Goal: Information Seeking & Learning: Learn about a topic

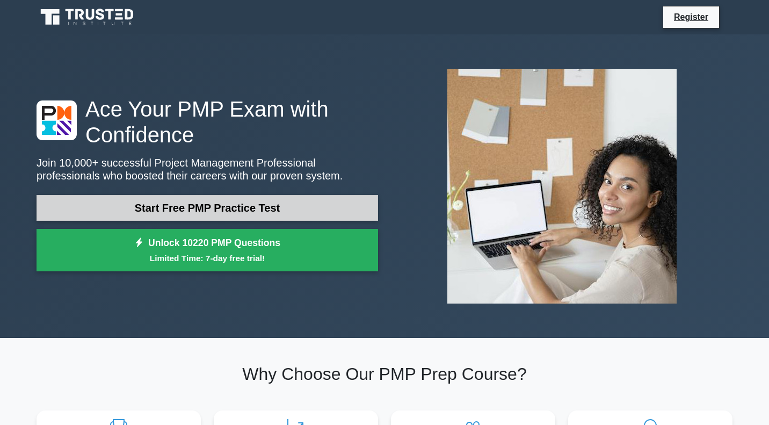
click at [178, 207] on link "Start Free PMP Practice Test" at bounding box center [206, 208] width 341 height 26
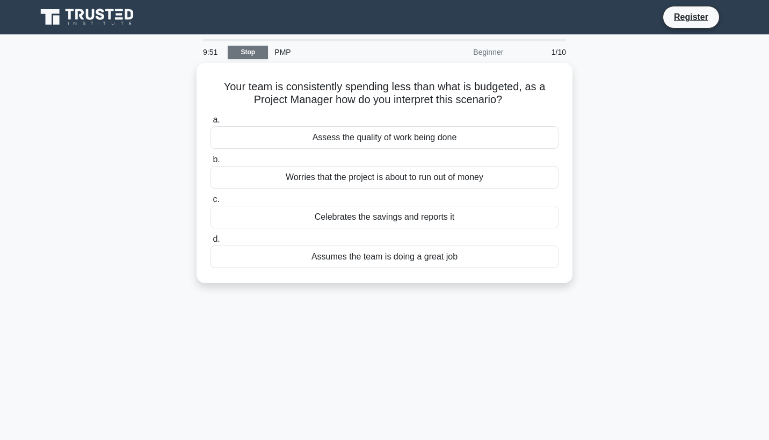
click at [253, 54] on link "Stop" at bounding box center [248, 52] width 40 height 13
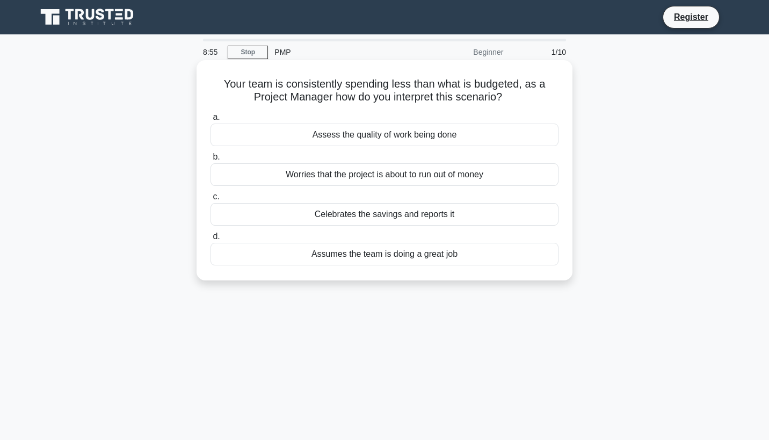
click at [333, 135] on div "Assess the quality of work being done" at bounding box center [384, 134] width 348 height 23
click at [210, 121] on input "a. Assess the quality of work being done" at bounding box center [210, 117] width 0 height 7
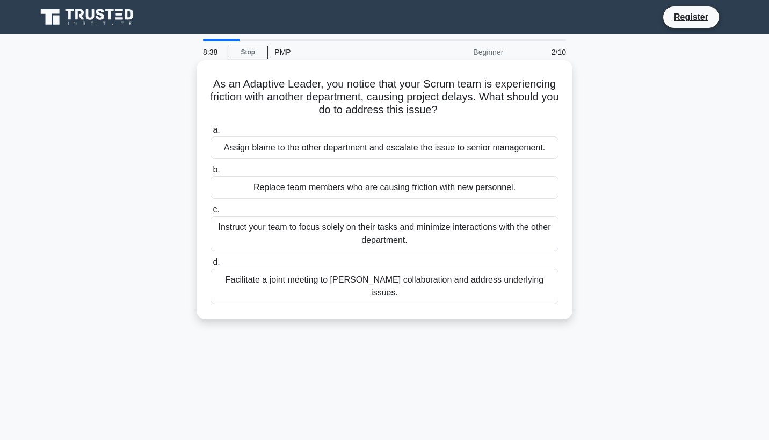
click at [385, 281] on div "Facilitate a joint meeting to foster collaboration and address underlying issue…" at bounding box center [384, 285] width 348 height 35
click at [210, 266] on input "d. Facilitate a joint meeting to foster collaboration and address underlying is…" at bounding box center [210, 262] width 0 height 7
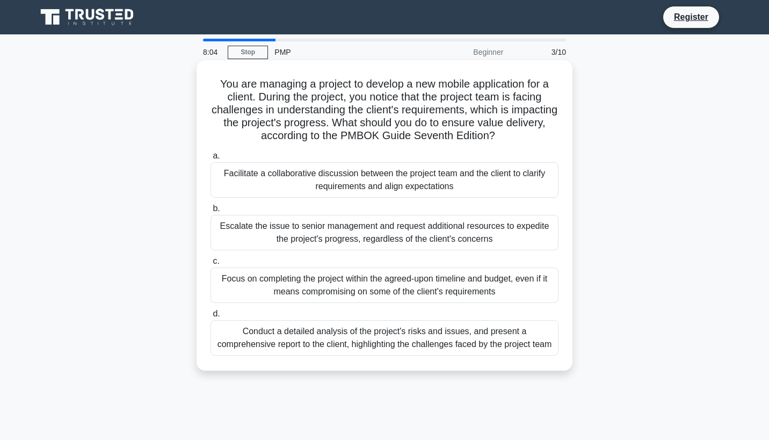
click at [336, 179] on div "Facilitate a collaborative discussion between the project team and the client t…" at bounding box center [384, 179] width 348 height 35
click at [210, 159] on input "a. Facilitate a collaborative discussion between the project team and the clien…" at bounding box center [210, 155] width 0 height 7
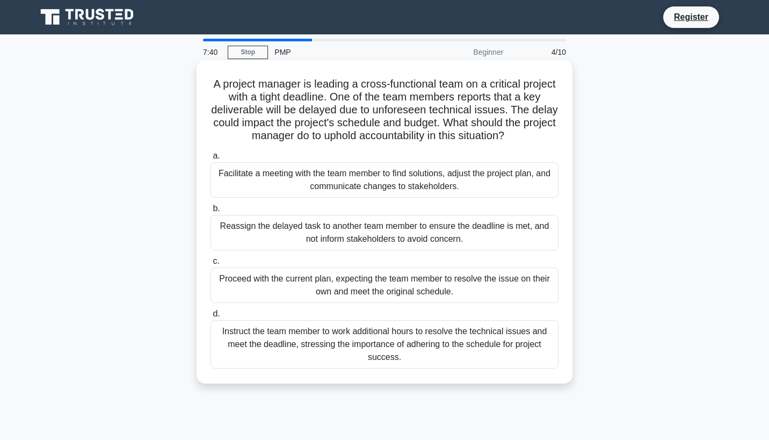
click at [301, 177] on div "Facilitate a meeting with the team member to find solutions, adjust the project…" at bounding box center [384, 179] width 348 height 35
click at [210, 159] on input "a. Facilitate a meeting with the team member to find solutions, adjust the proj…" at bounding box center [210, 155] width 0 height 7
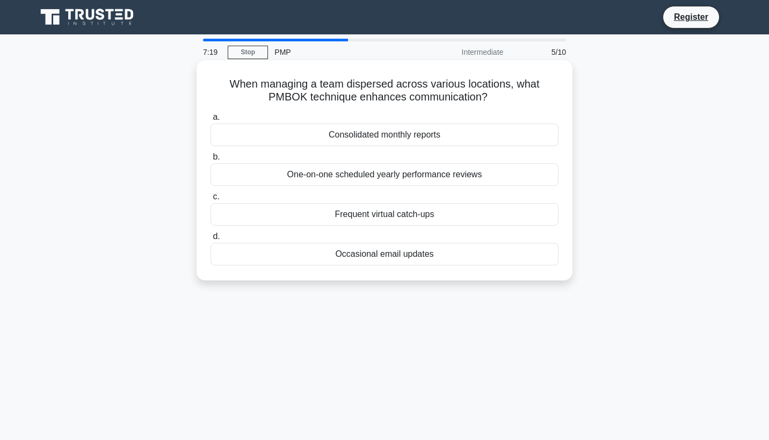
click at [332, 214] on div "Frequent virtual catch-ups" at bounding box center [384, 214] width 348 height 23
click at [210, 200] on input "c. Frequent virtual catch-ups" at bounding box center [210, 196] width 0 height 7
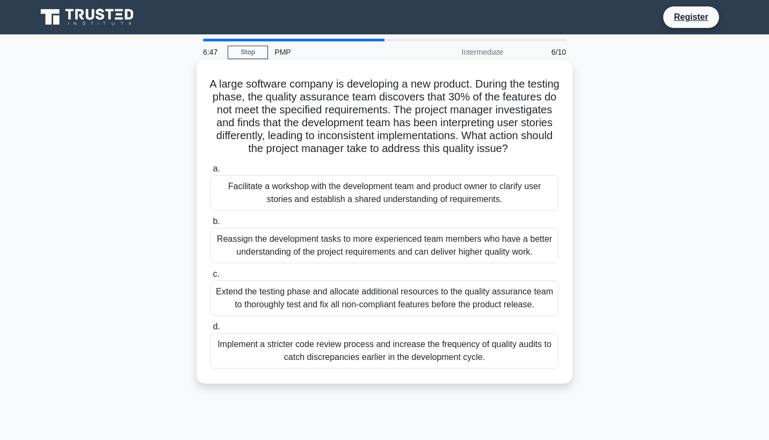
click at [313, 191] on div "Facilitate a workshop with the development team and product owner to clarify us…" at bounding box center [384, 192] width 348 height 35
click at [210, 172] on input "a. Facilitate a workshop with the development team and product owner to clarify…" at bounding box center [210, 168] width 0 height 7
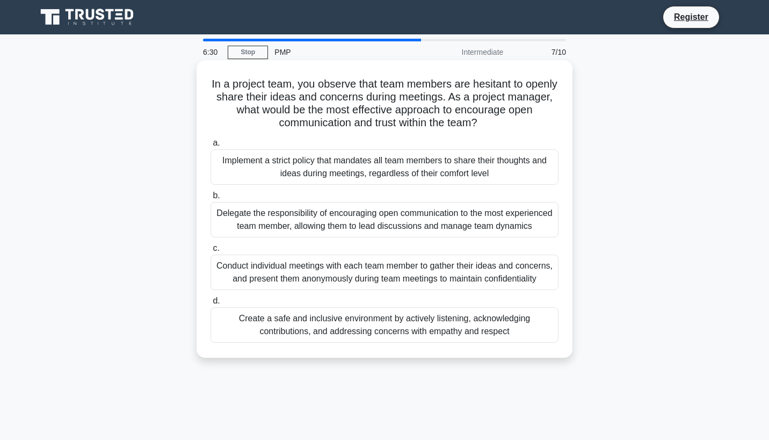
click at [287, 331] on div "Create a safe and inclusive environment by actively listening, acknowledging co…" at bounding box center [384, 324] width 348 height 35
click at [210, 304] on input "d. Create a safe and inclusive environment by actively listening, acknowledging…" at bounding box center [210, 300] width 0 height 7
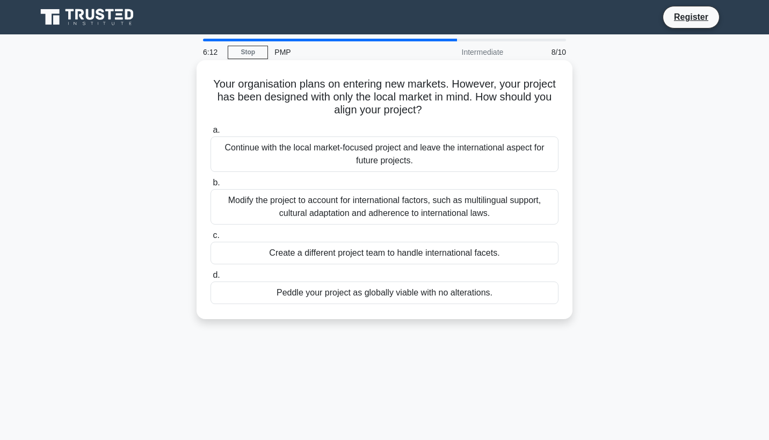
click at [257, 204] on div "Modify the project to account for international factors, such as multilingual s…" at bounding box center [384, 206] width 348 height 35
click at [210, 186] on input "b. Modify the project to account for international factors, such as multilingua…" at bounding box center [210, 182] width 0 height 7
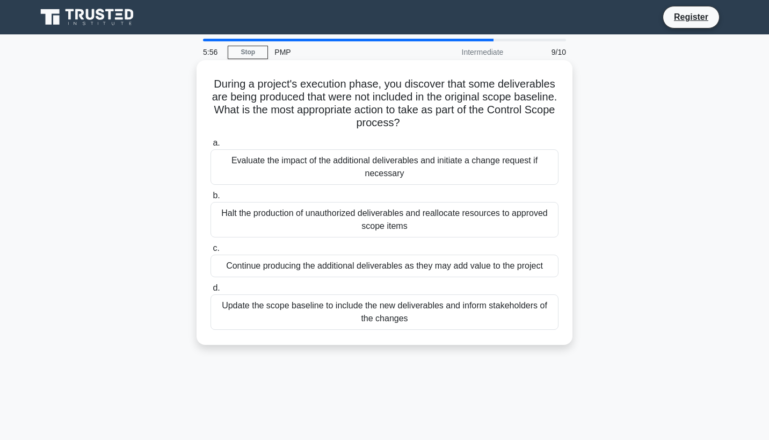
click at [312, 314] on div "Update the scope baseline to include the new deliverables and inform stakeholde…" at bounding box center [384, 311] width 348 height 35
click at [210, 291] on input "d. Update the scope baseline to include the new deliverables and inform stakeho…" at bounding box center [210, 287] width 0 height 7
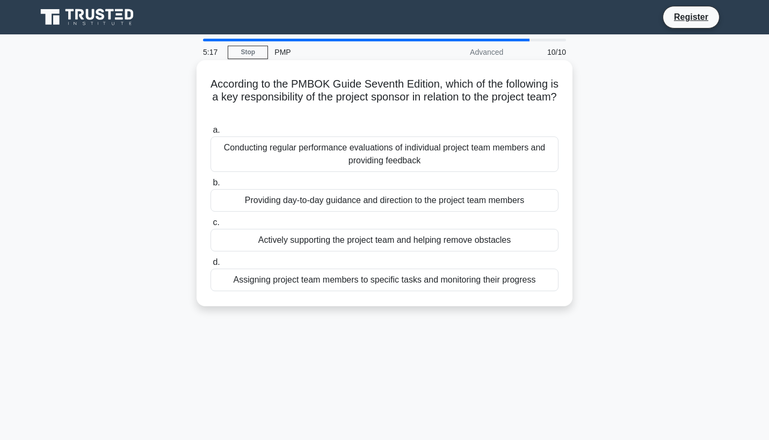
click at [293, 242] on div "Actively supporting the project team and helping remove obstacles" at bounding box center [384, 240] width 348 height 23
click at [210, 226] on input "c. Actively supporting the project team and helping remove obstacles" at bounding box center [210, 222] width 0 height 7
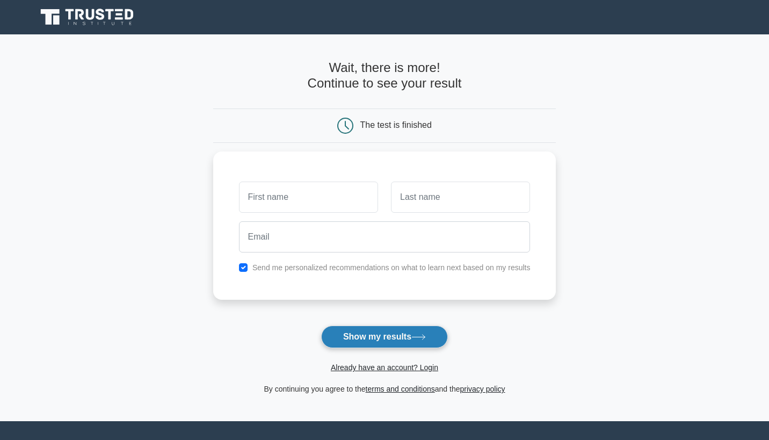
click at [341, 334] on button "Show my results" at bounding box center [384, 336] width 127 height 23
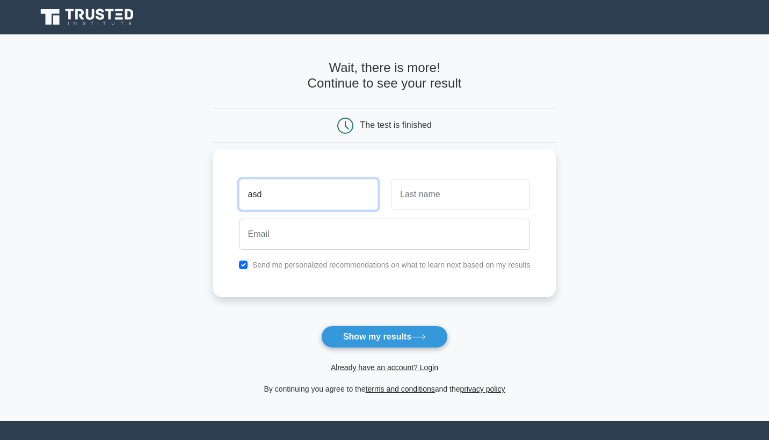
type input "asd"
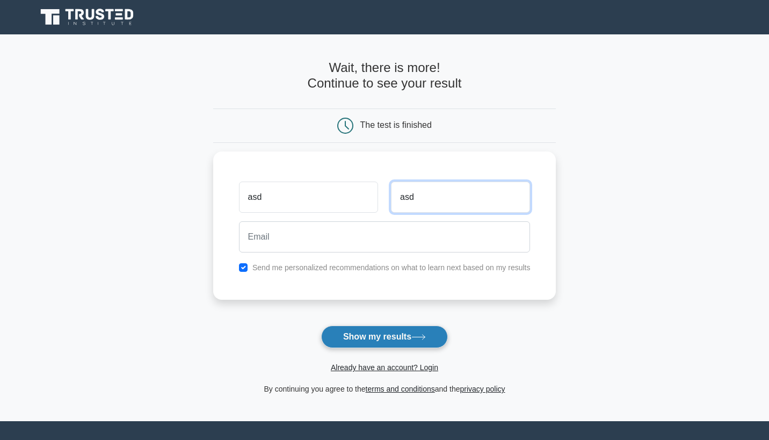
type input "asd"
click at [393, 337] on button "Show my results" at bounding box center [384, 336] width 127 height 23
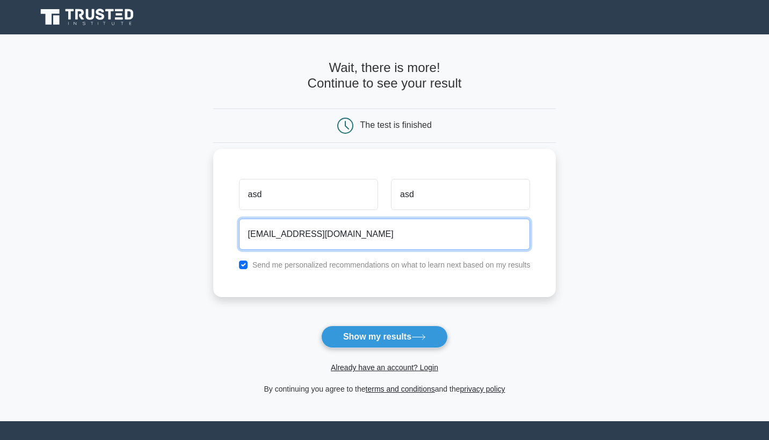
type input "asd@wer.com"
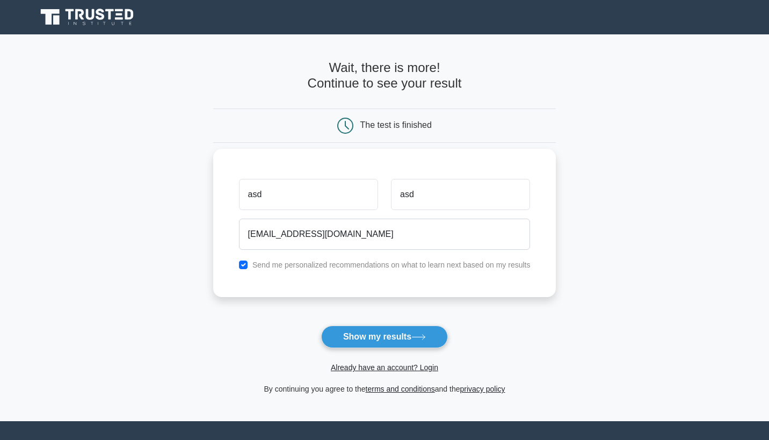
click at [372, 265] on label "Send me personalized recommendations on what to learn next based on my results" at bounding box center [391, 264] width 278 height 9
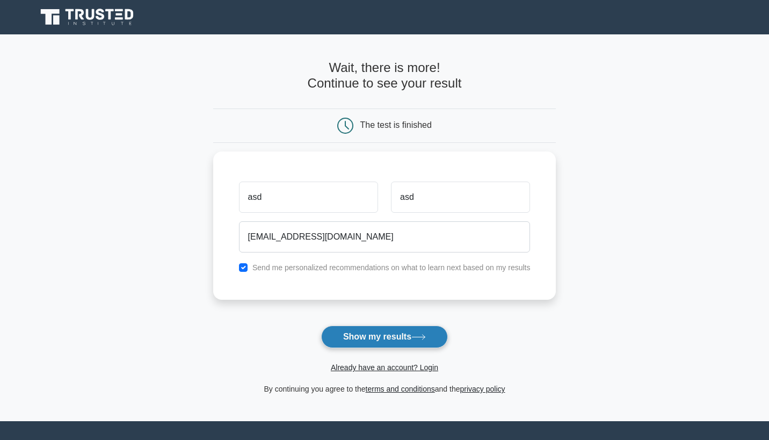
click at [372, 345] on button "Show my results" at bounding box center [384, 336] width 127 height 23
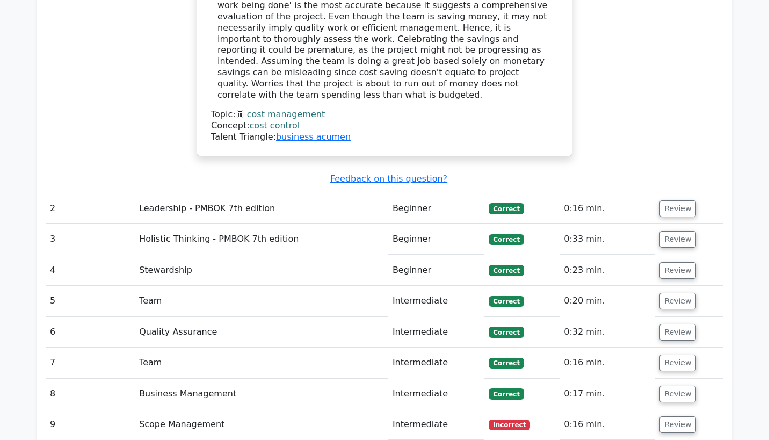
scroll to position [1301, 0]
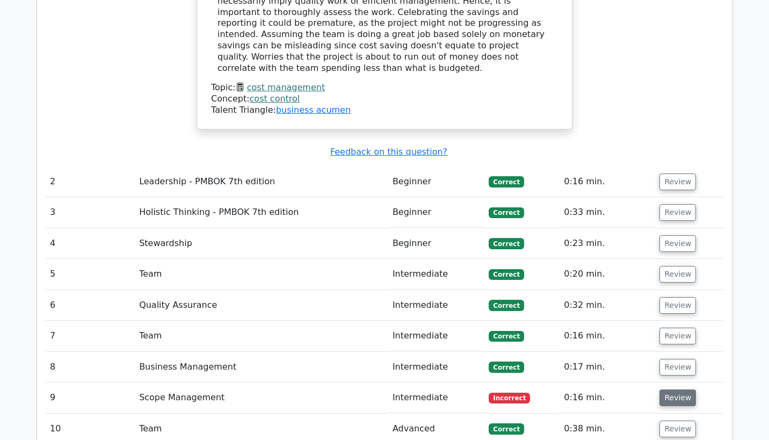
click at [678, 389] on button "Review" at bounding box center [677, 397] width 36 height 17
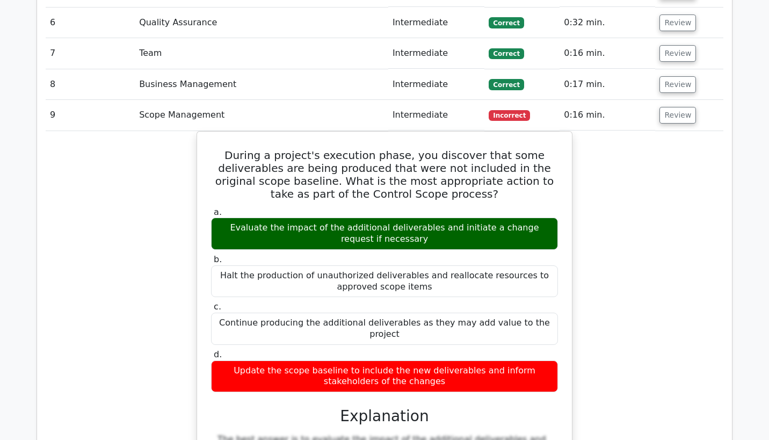
scroll to position [1607, 0]
